Goal: Find contact information: Find contact information

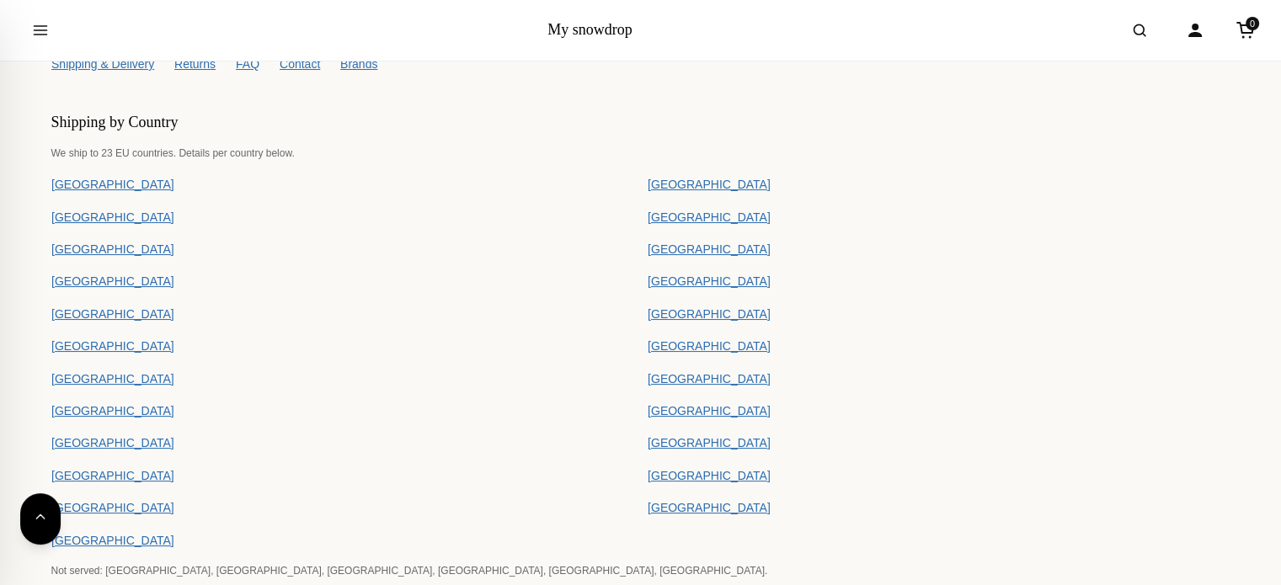
scroll to position [12838, 0]
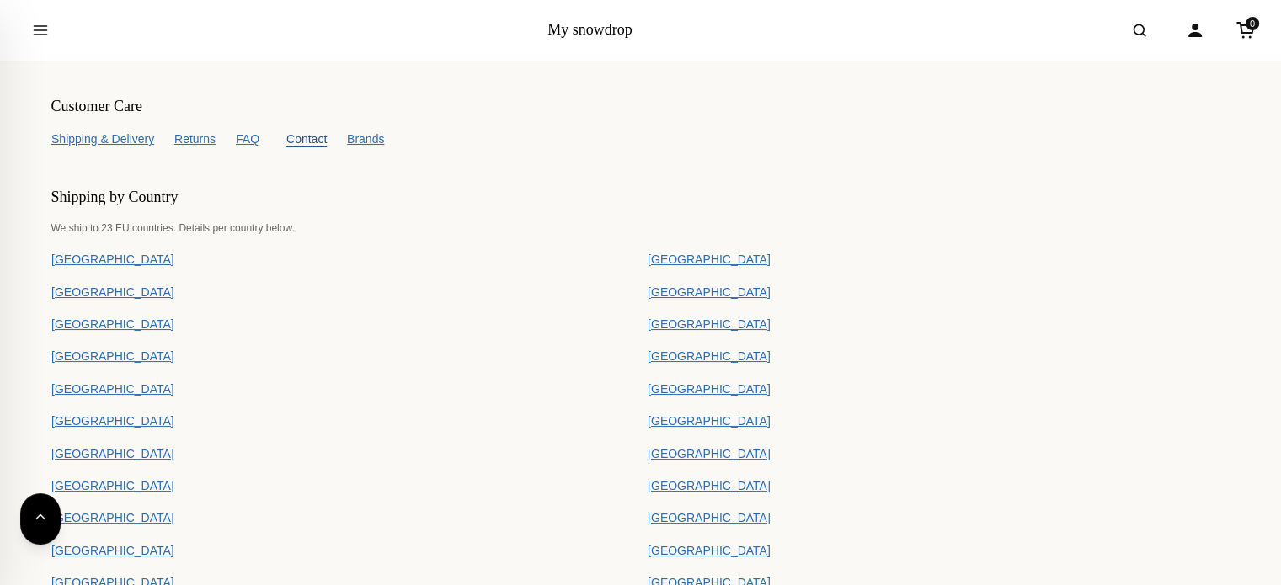
click at [310, 134] on link "Contact" at bounding box center [303, 139] width 47 height 19
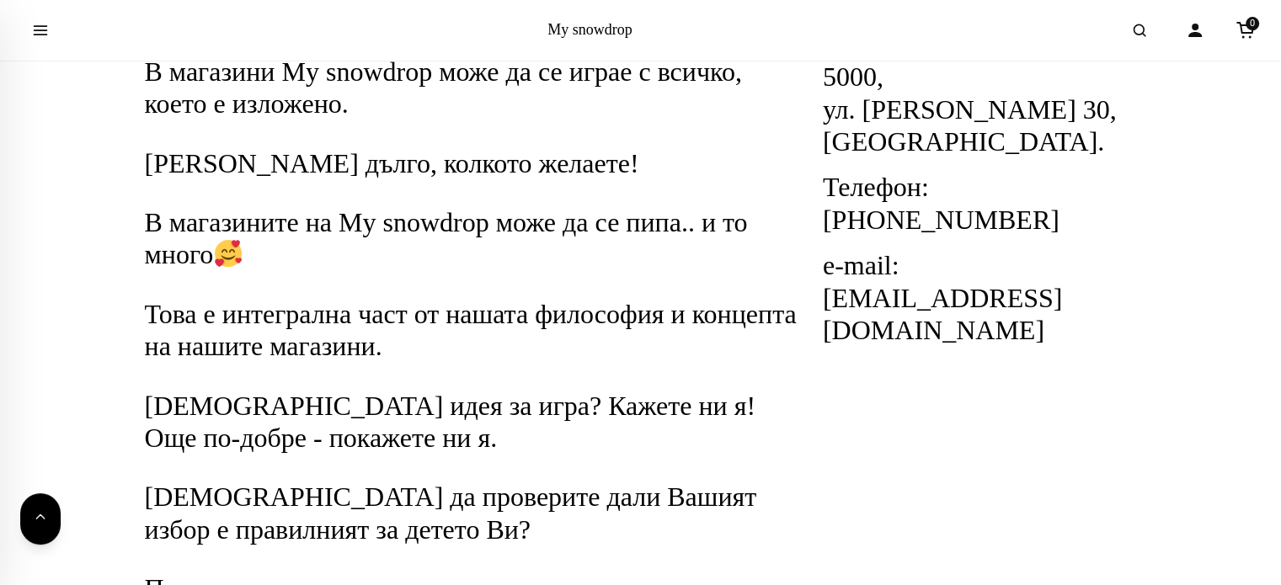
scroll to position [505, 0]
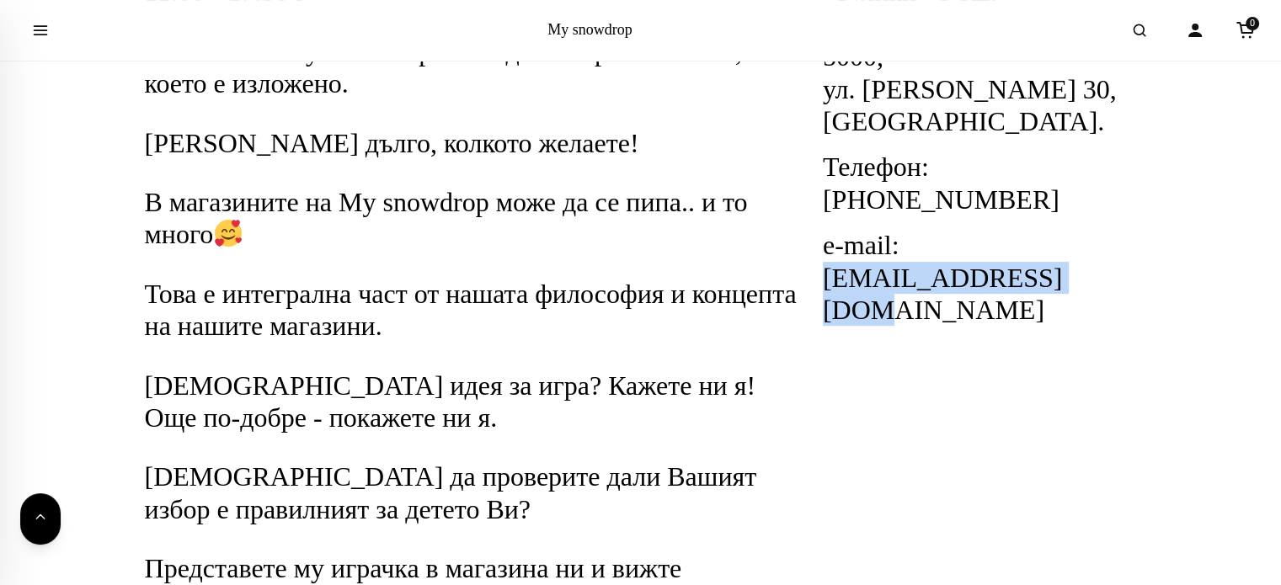
drag, startPoint x: 1118, startPoint y: 240, endPoint x: 820, endPoint y: 260, distance: 298.7
click at [820, 260] on div "Данни за фирмата: "Тулики" ООД, гр. Велико Търново 5000, ул. Сергей Румянцев 30…" at bounding box center [979, 119] width 339 height 415
copy h2 "info@mysnowdrop.com"
